Goal: Use online tool/utility: Use online tool/utility

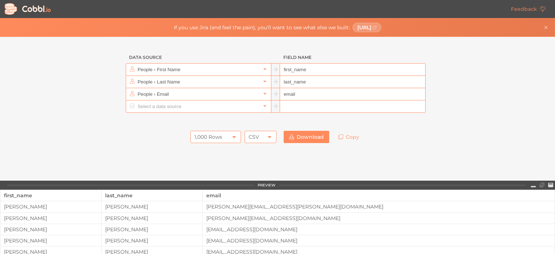
click at [205, 136] on div "1,000 Rows" at bounding box center [208, 137] width 28 height 12
click at [205, 134] on div "1,000 Rows" at bounding box center [208, 137] width 28 height 12
drag, startPoint x: 210, startPoint y: 136, endPoint x: 191, endPoint y: 136, distance: 18.4
click at [191, 136] on div "1,000 Rows" at bounding box center [215, 137] width 51 height 12
click at [203, 136] on div "1,000 Rows" at bounding box center [208, 137] width 28 height 12
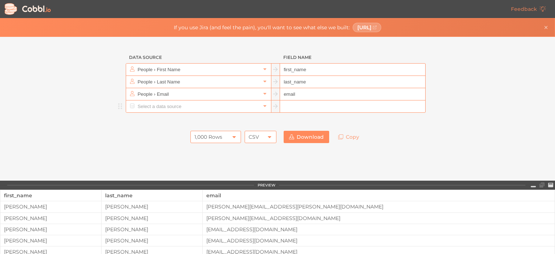
click at [170, 107] on input "text" at bounding box center [198, 106] width 125 height 12
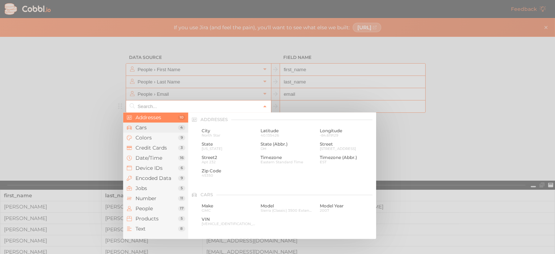
click at [146, 127] on span "Cars" at bounding box center [157, 128] width 43 height 6
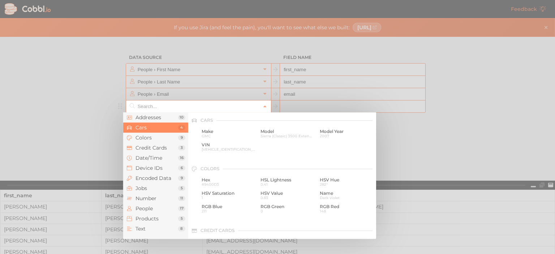
scroll to position [75, 0]
click at [207, 148] on span "[VEHICLE_IDENTIFICATION_NUMBER]" at bounding box center [229, 149] width 54 height 4
type input "Cars › VIN"
type input "vin"
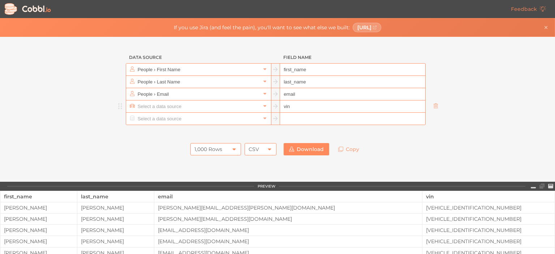
click at [183, 104] on input "text" at bounding box center [198, 106] width 125 height 12
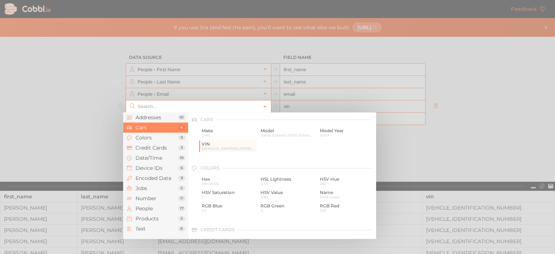
drag, startPoint x: 205, startPoint y: 147, endPoint x: 448, endPoint y: 124, distance: 244.0
click at [449, 124] on div at bounding box center [277, 127] width 555 height 254
type input "Cars › VIN"
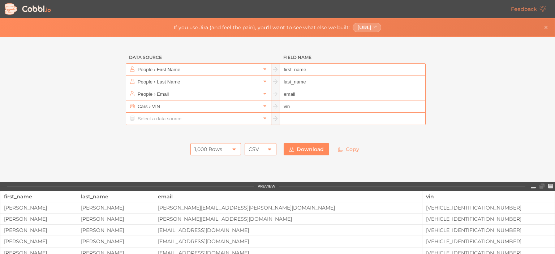
click at [373, 147] on div "1,000 Rows 1,000 Rows CSV CSV Download Copy" at bounding box center [277, 150] width 325 height 20
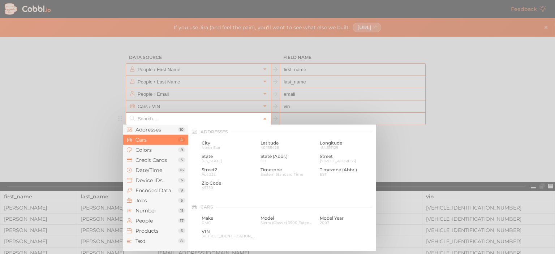
click at [185, 120] on input "text" at bounding box center [198, 119] width 125 height 12
click at [475, 131] on div at bounding box center [277, 127] width 555 height 254
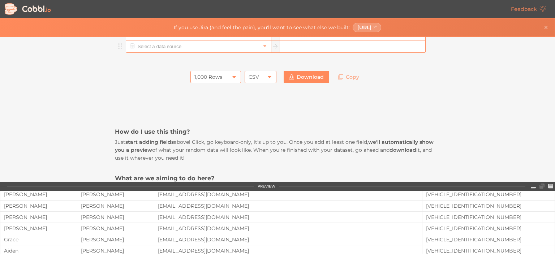
scroll to position [0, 0]
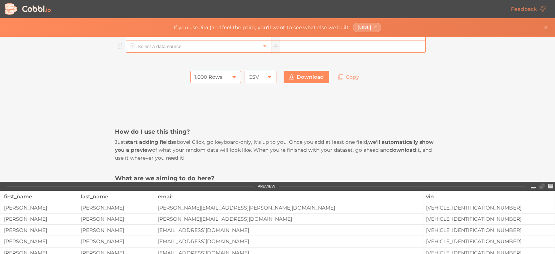
click at [266, 138] on p "Just start adding fields above! Click, go keyboard-only, it's up to you. Once y…" at bounding box center [277, 150] width 325 height 24
click at [413, 157] on p "Just start adding fields above! Click, go keyboard-only, it's up to you. Once y…" at bounding box center [277, 150] width 325 height 24
